Goal: Navigation & Orientation: Find specific page/section

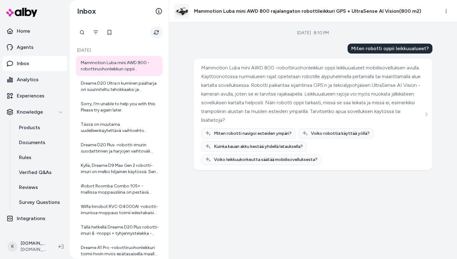
click at [153, 35] on button "Refresh" at bounding box center [156, 32] width 12 height 12
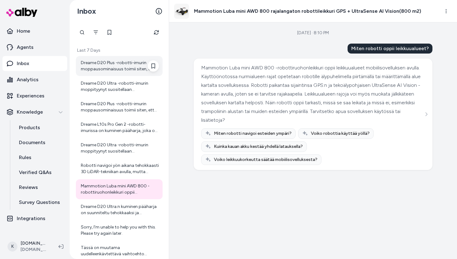
click at [121, 67] on div "Dreame D20 Plus -robotti-imurin moppausominaisuus toimii siten, että siinä on 3…" at bounding box center [120, 66] width 78 height 12
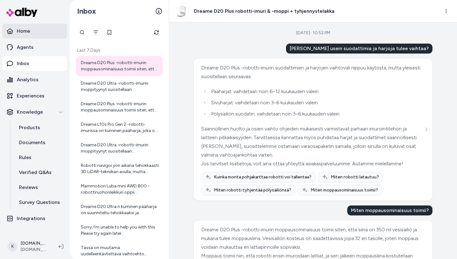
click at [46, 30] on link "Home" at bounding box center [34, 31] width 65 height 15
